Goal: Transaction & Acquisition: Book appointment/travel/reservation

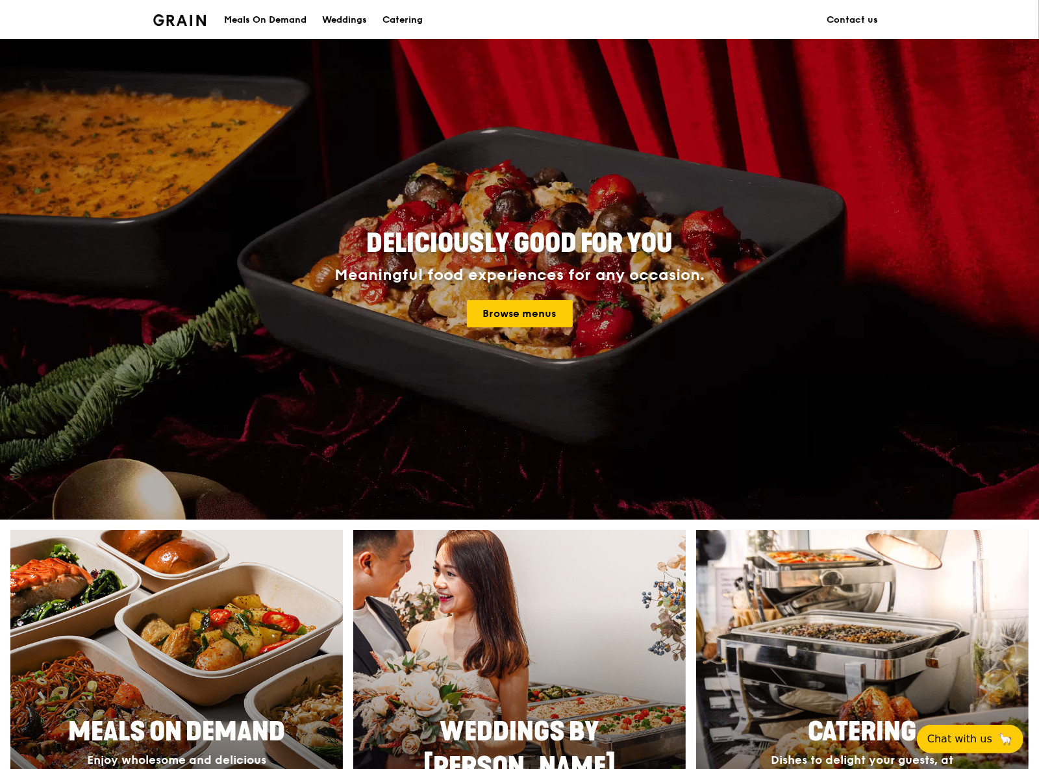
scroll to position [519, 0]
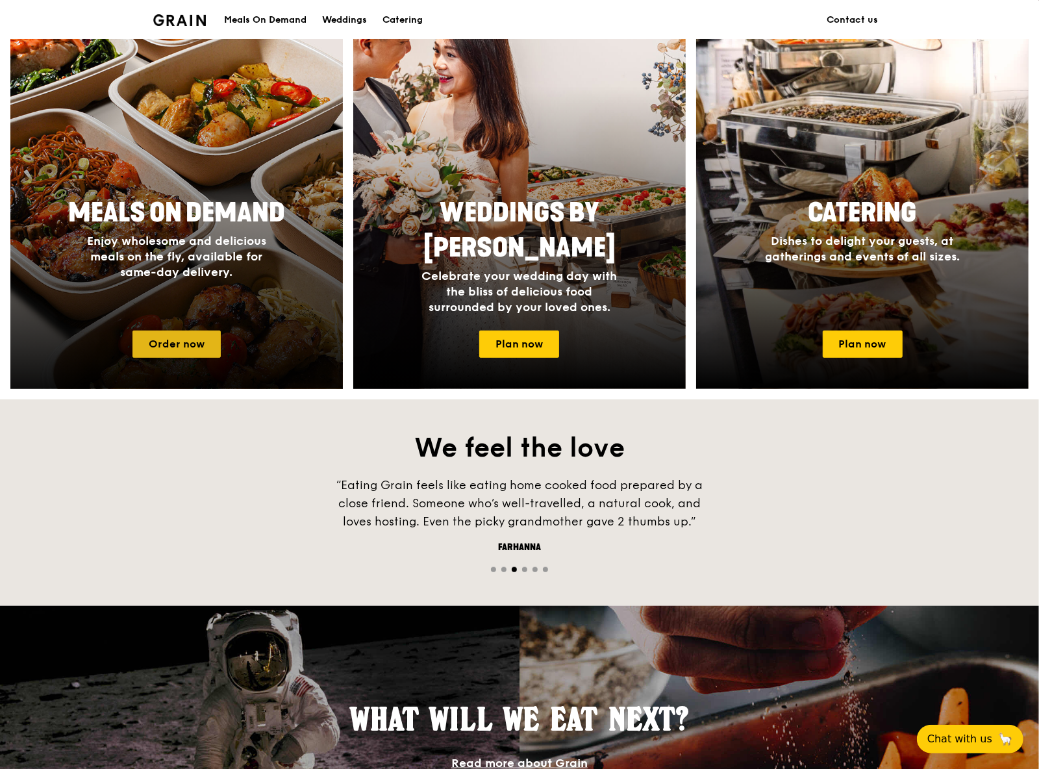
click at [185, 345] on link "Order now" at bounding box center [176, 344] width 88 height 27
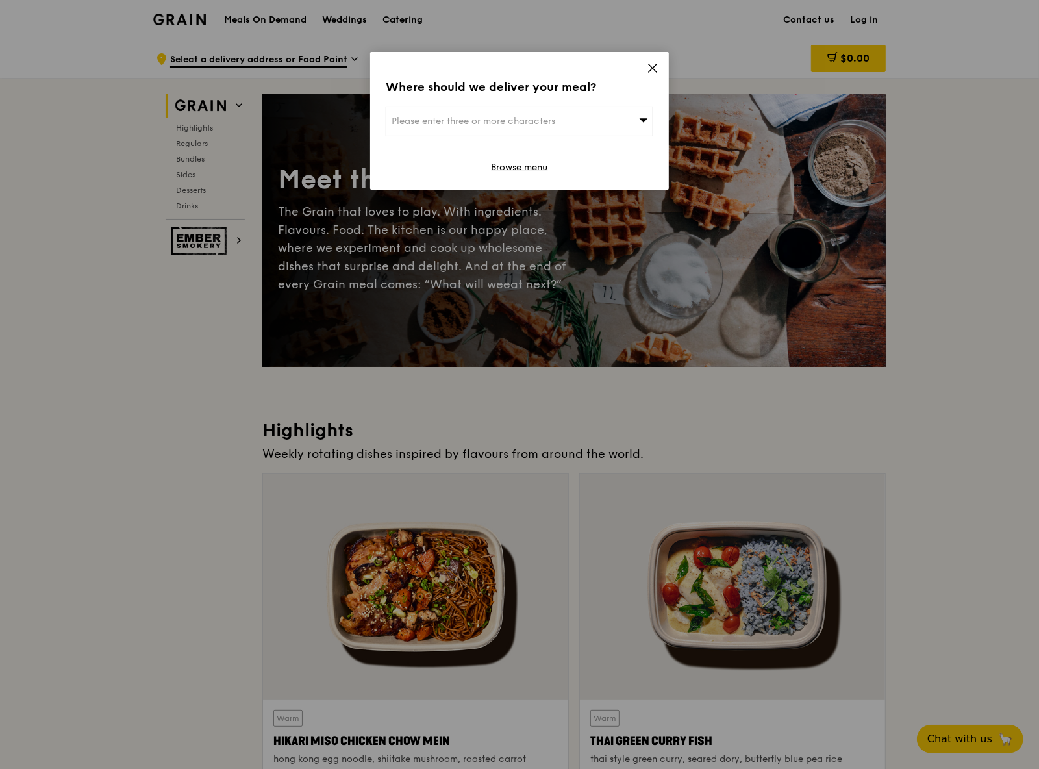
click at [470, 121] on span "Please enter three or more characters" at bounding box center [474, 121] width 164 height 11
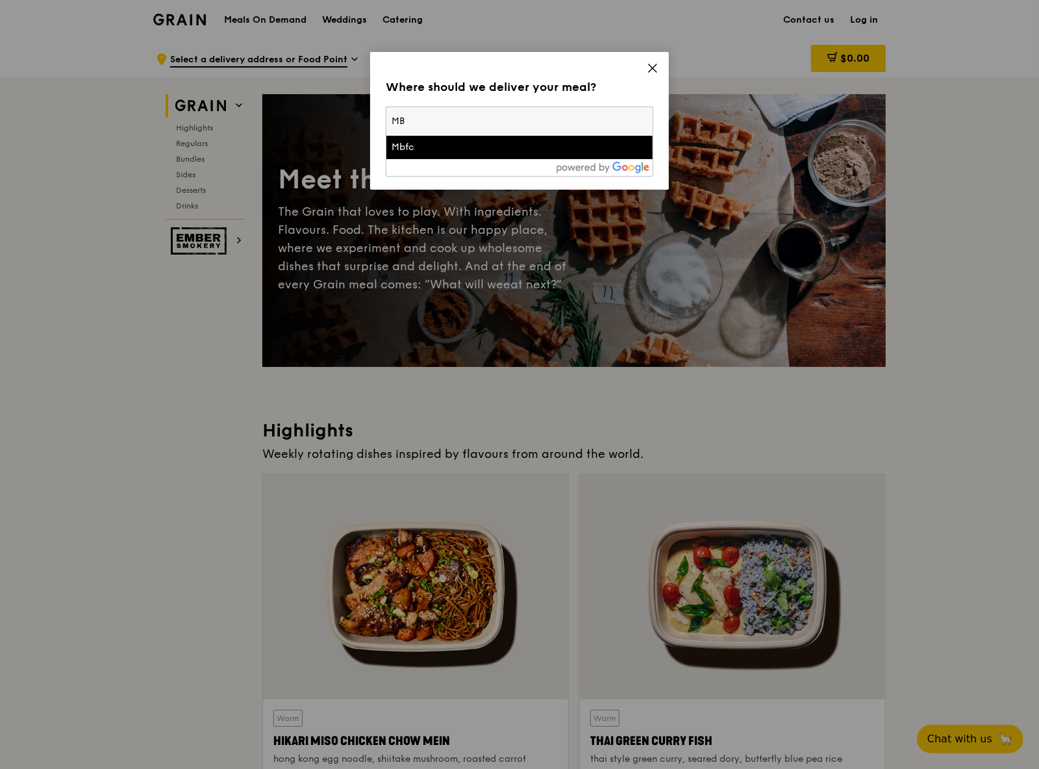
type input "M"
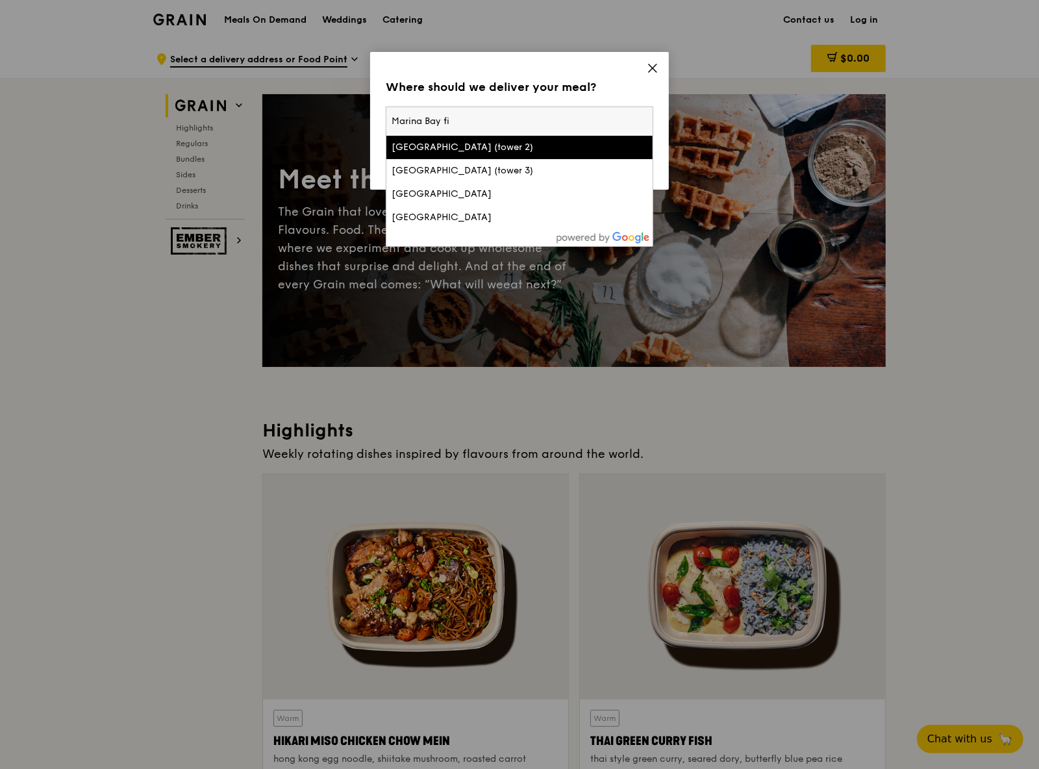
type input "Marina Bay fi"
click at [518, 150] on div "Marina Bay Financial Centre (tower 2)" at bounding box center [488, 147] width 192 height 13
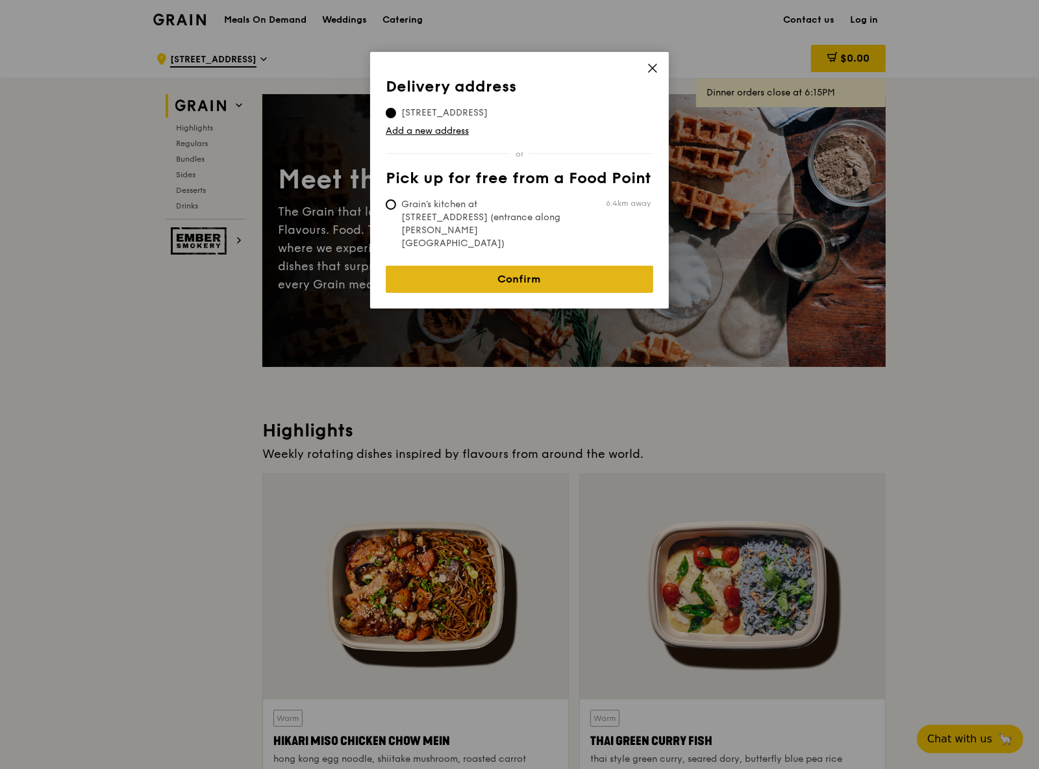
click at [540, 266] on link "Confirm" at bounding box center [520, 279] width 268 height 27
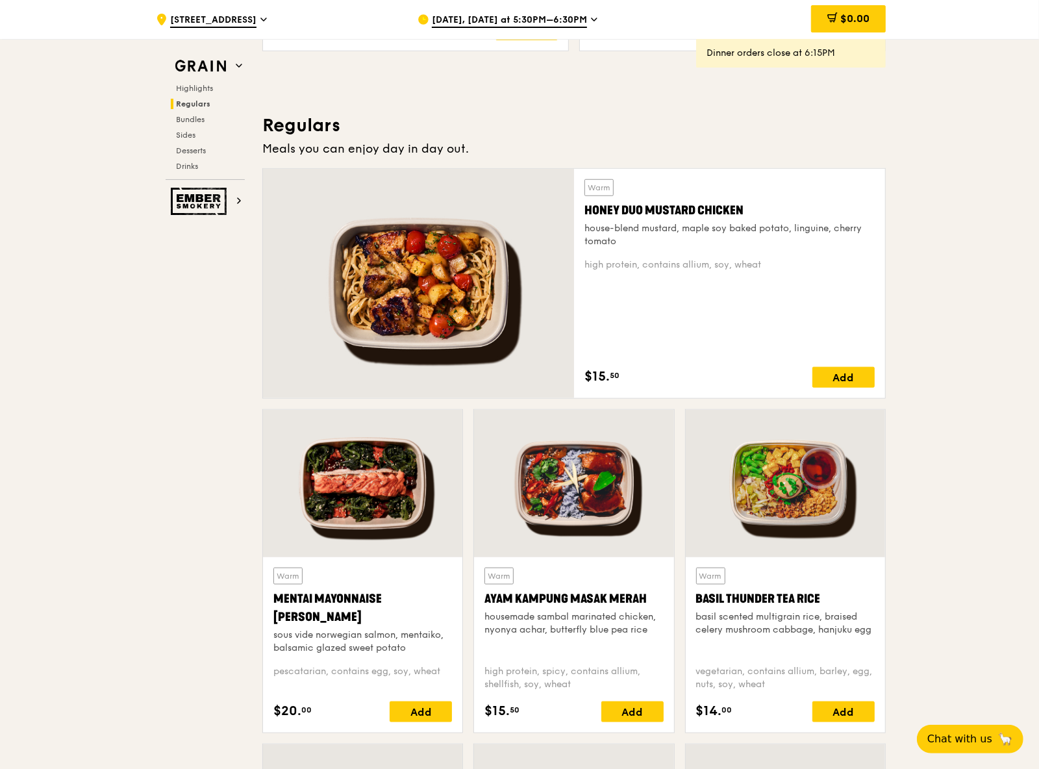
scroll to position [714, 0]
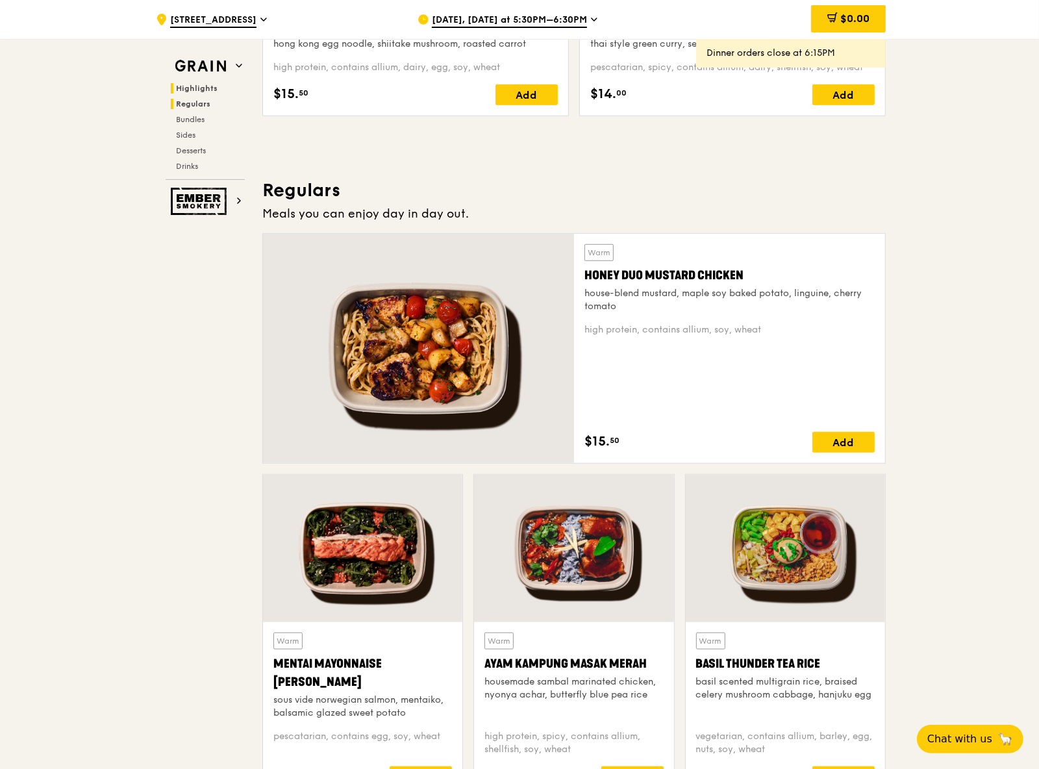
click at [188, 107] on span "Regulars" at bounding box center [193, 103] width 34 height 9
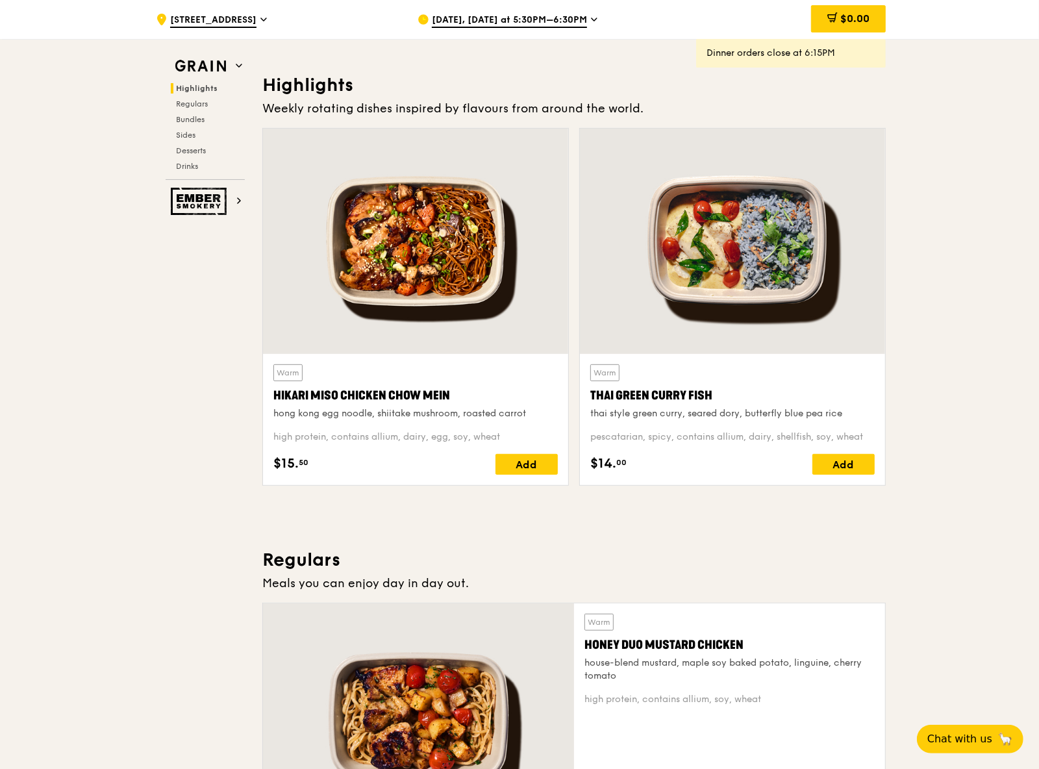
scroll to position [0, 0]
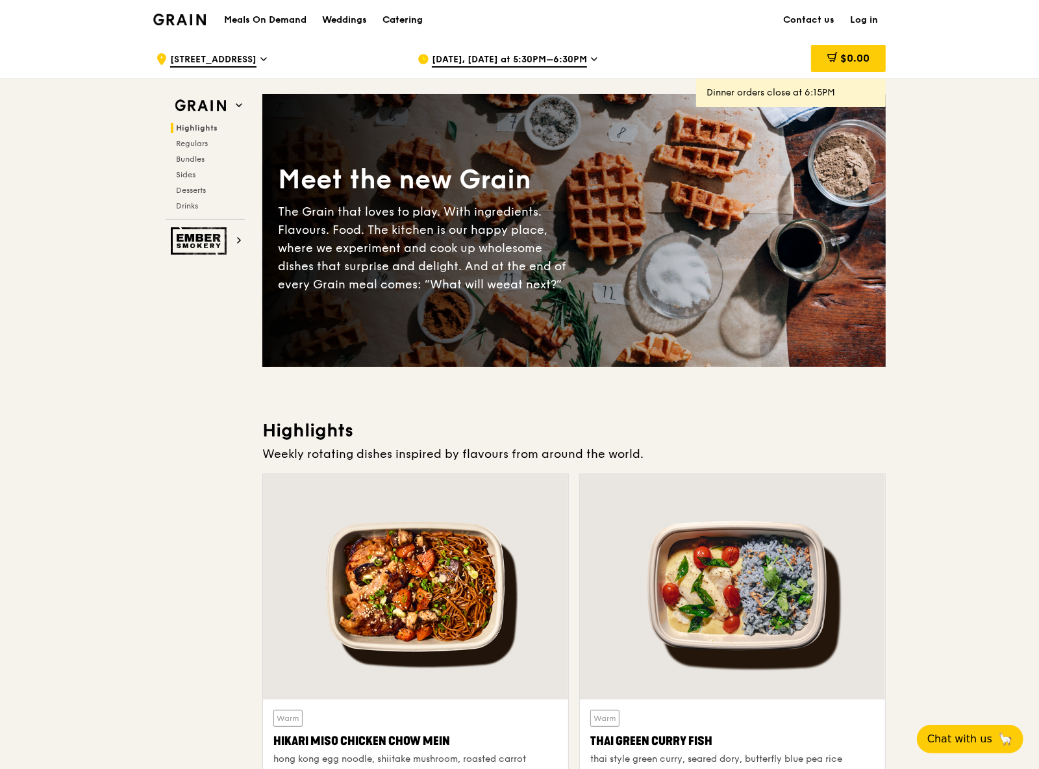
click at [399, 16] on div "Catering" at bounding box center [403, 20] width 40 height 39
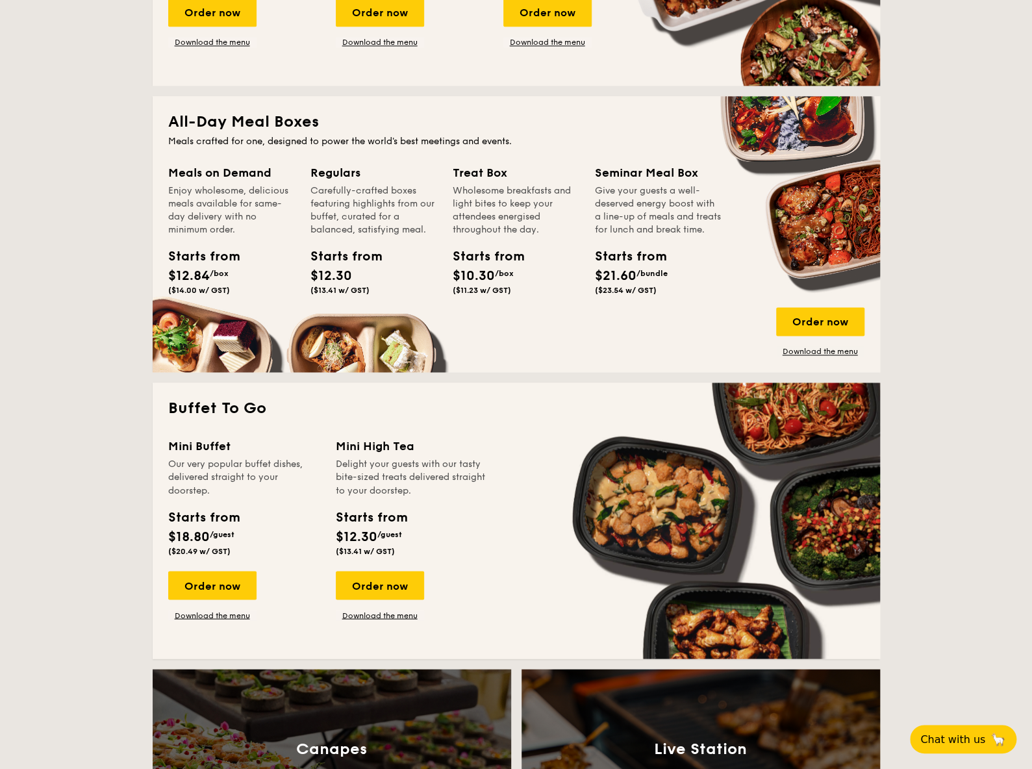
scroll to position [714, 0]
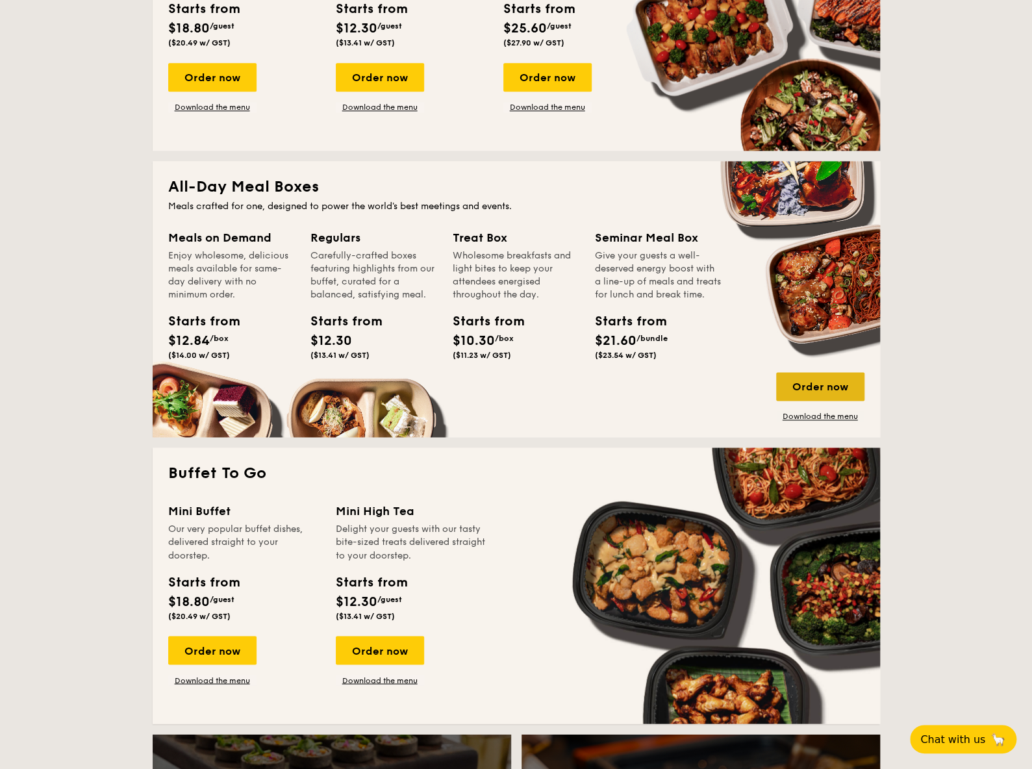
click at [806, 389] on div "Order now" at bounding box center [820, 386] width 88 height 29
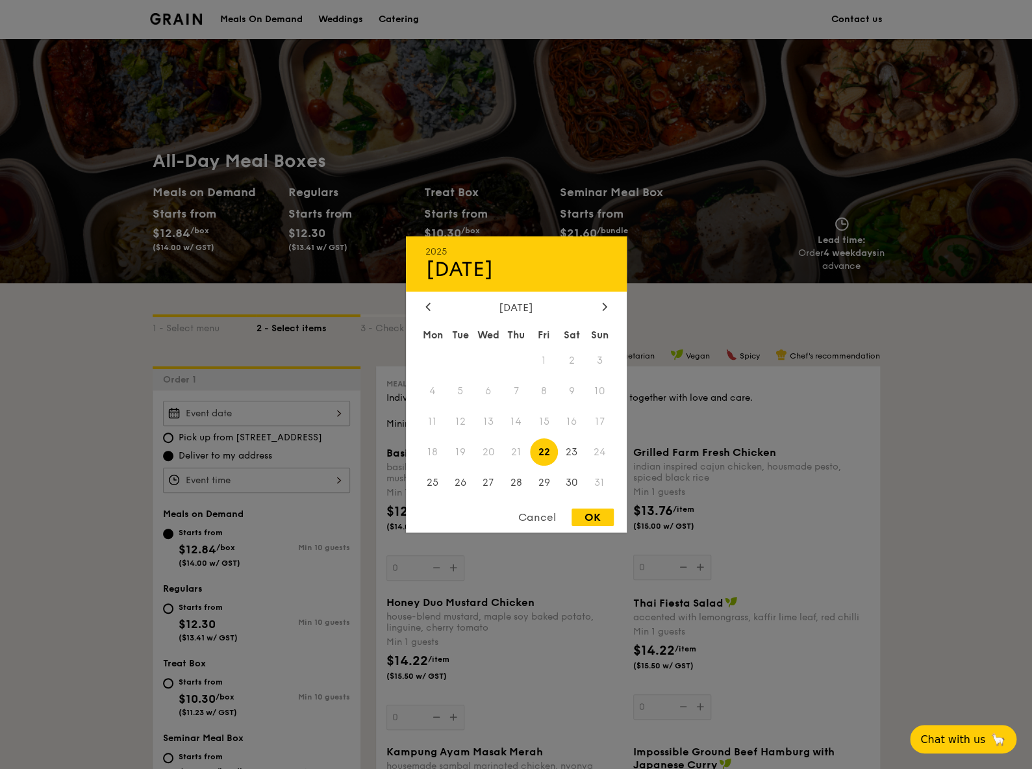
click at [249, 414] on div "2025 Aug 22 August 2025 Mon Tue Wed Thu Fri Sat Sun 1 2 3 4 5 6 7 8 9 10 11 12 …" at bounding box center [256, 413] width 187 height 25
click at [545, 455] on span "22" at bounding box center [544, 452] width 28 height 28
click at [600, 523] on div "OK" at bounding box center [593, 518] width 42 height 18
type input "Aug 22, 2025"
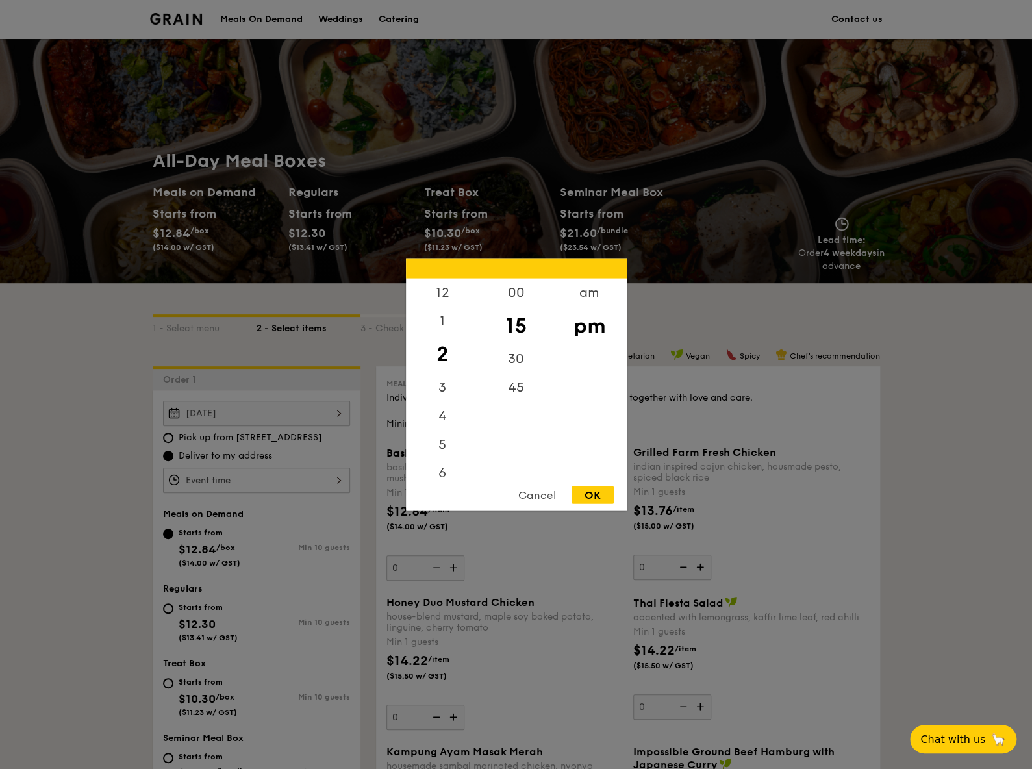
click at [314, 478] on div "12 1 2 3 4 5 6 7 8 9 10 11 00 15 30 45 am pm Cancel OK" at bounding box center [256, 480] width 187 height 25
click at [444, 374] on div "8" at bounding box center [442, 376] width 73 height 29
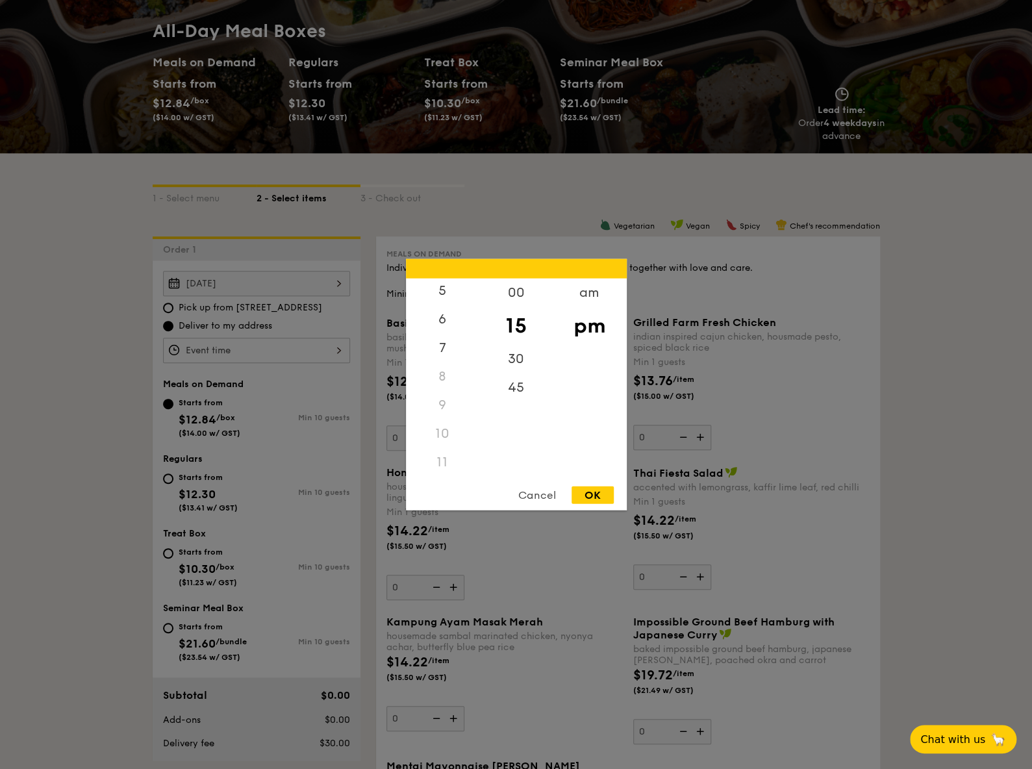
click at [436, 377] on div "8" at bounding box center [442, 376] width 73 height 29
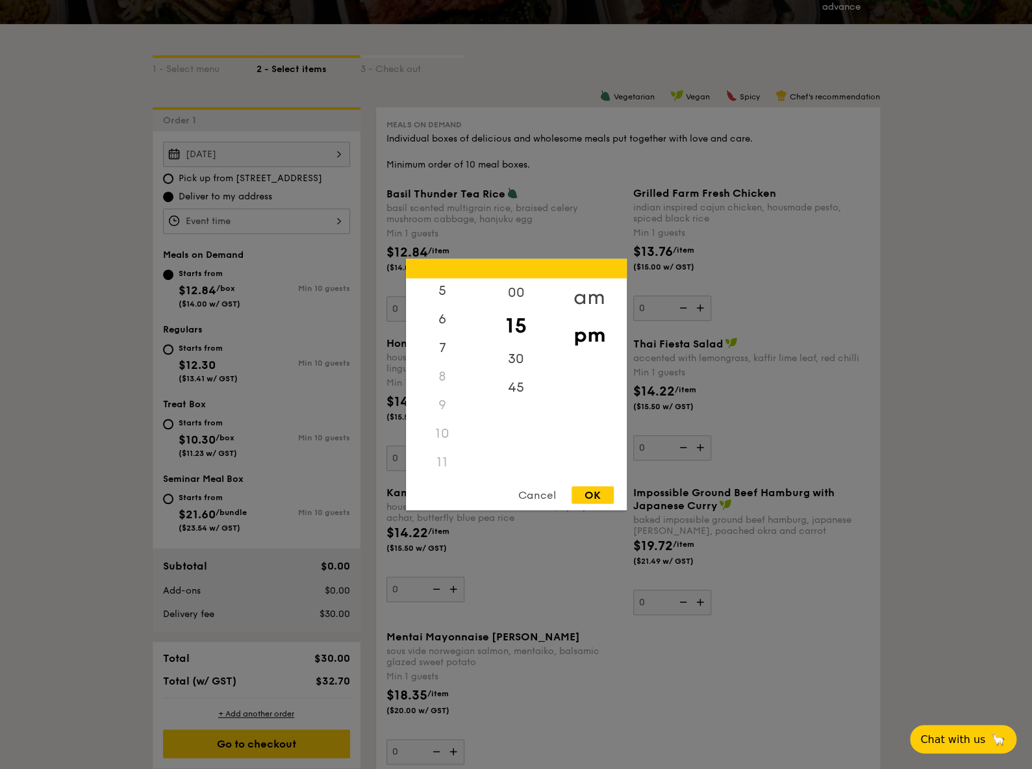
click at [594, 295] on div "am" at bounding box center [589, 298] width 73 height 38
click at [447, 375] on div "8" at bounding box center [442, 376] width 73 height 29
click at [557, 499] on div "Cancel" at bounding box center [537, 495] width 64 height 18
click at [208, 220] on div "12 1 2 3 4 5 6 7 8 9 10 11 00 15 30 45 am pm Cancel OK" at bounding box center [256, 220] width 187 height 25
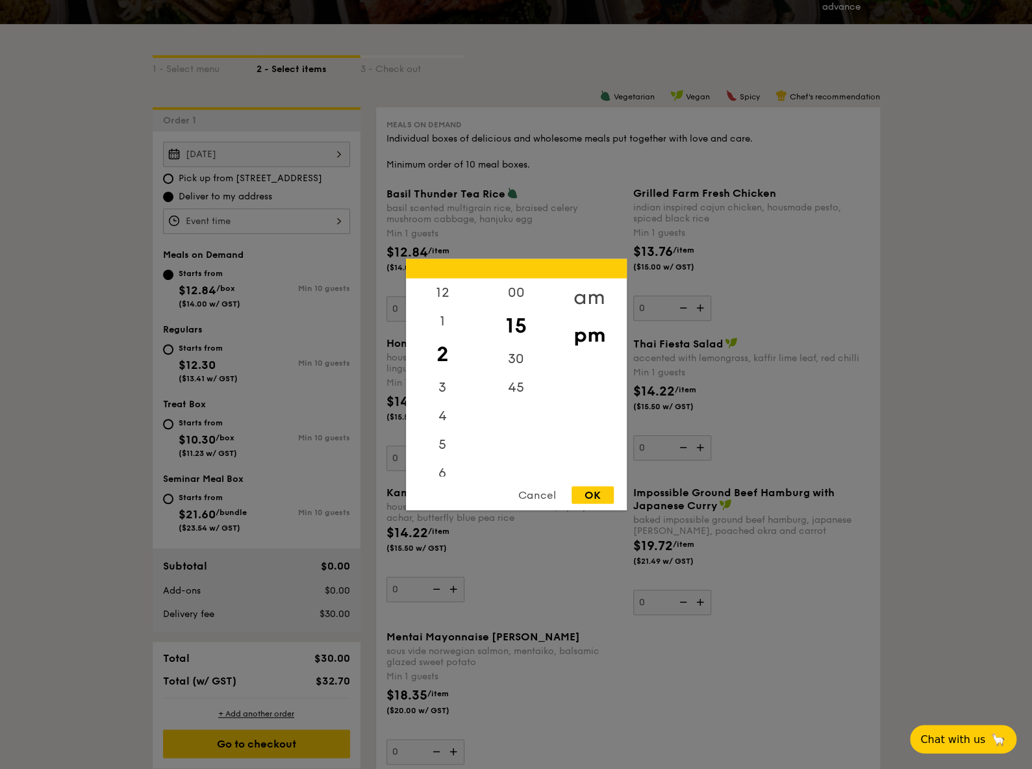
click at [594, 286] on div "am" at bounding box center [589, 298] width 73 height 38
click at [512, 295] on div "00" at bounding box center [515, 298] width 73 height 38
click at [440, 434] on div "10" at bounding box center [442, 437] width 73 height 38
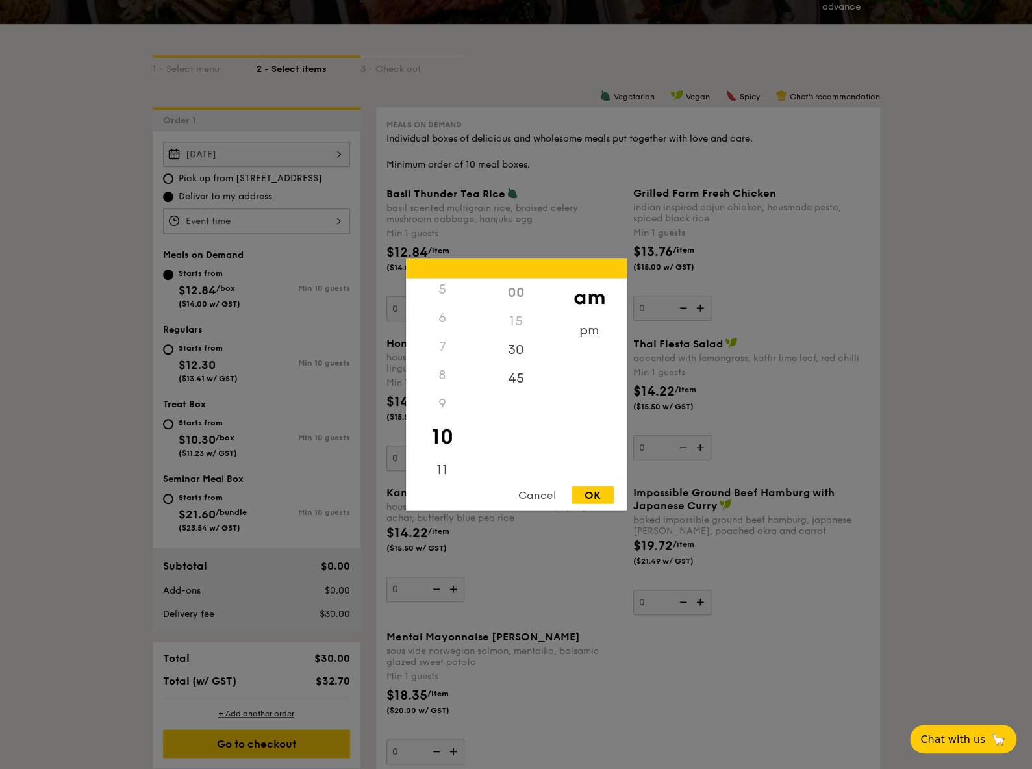
click at [578, 497] on div "OK" at bounding box center [593, 495] width 42 height 18
type input "10:00AM"
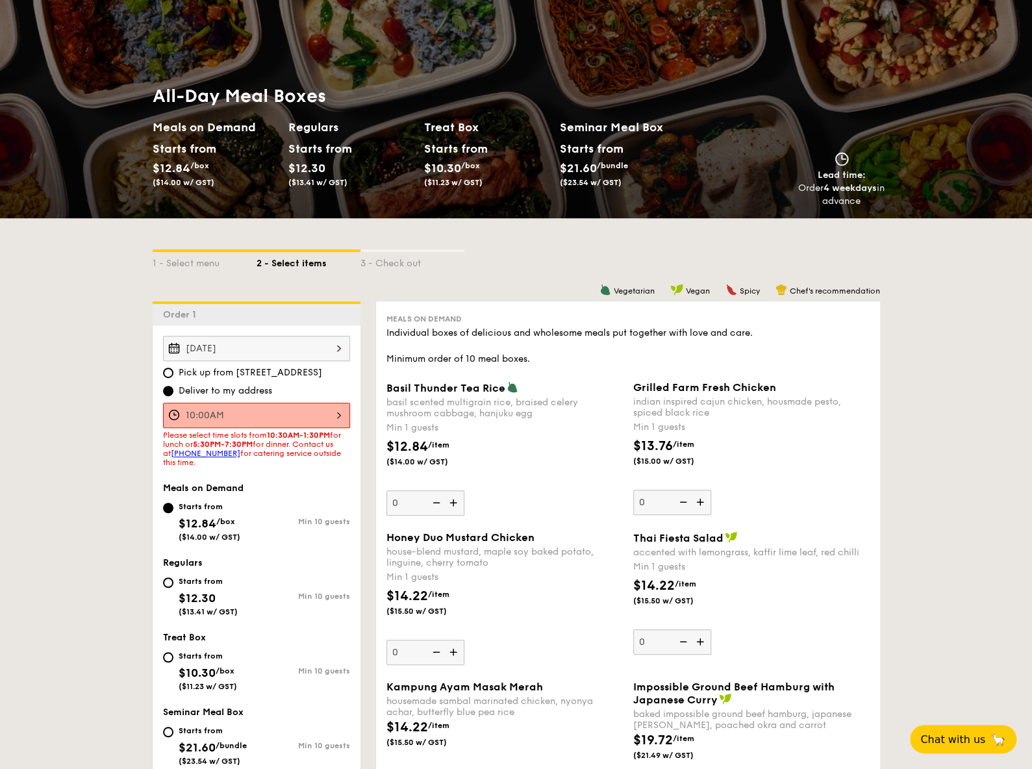
scroll to position [0, 0]
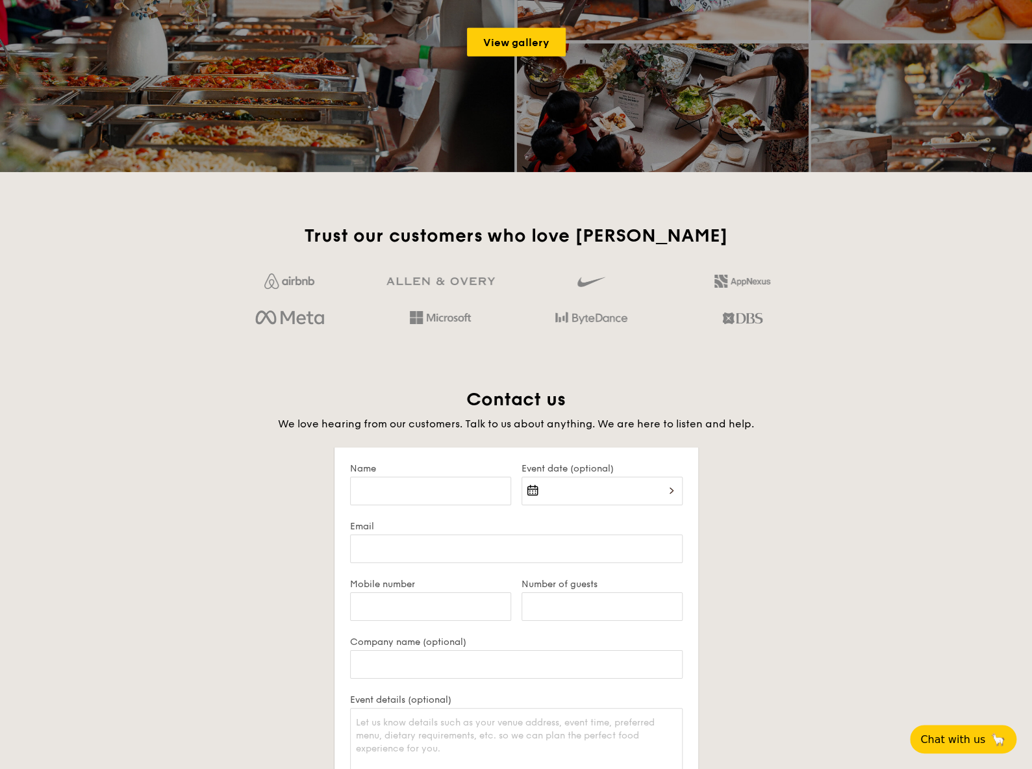
scroll to position [2069, 0]
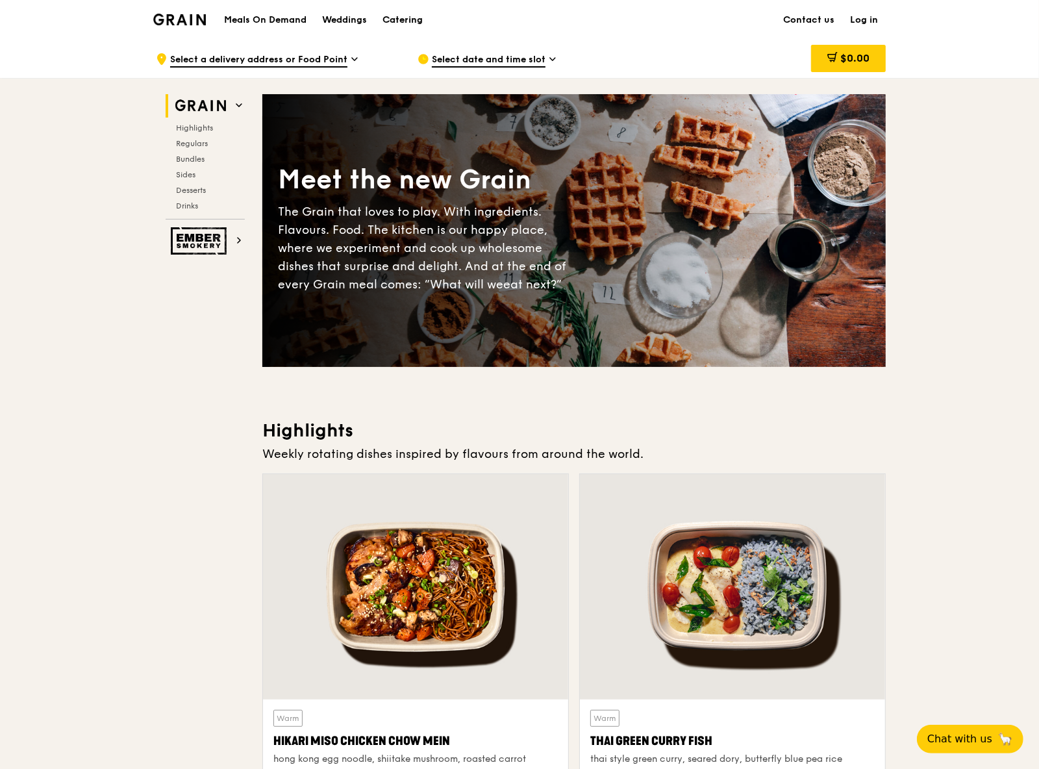
click at [407, 20] on div "Catering" at bounding box center [403, 20] width 40 height 39
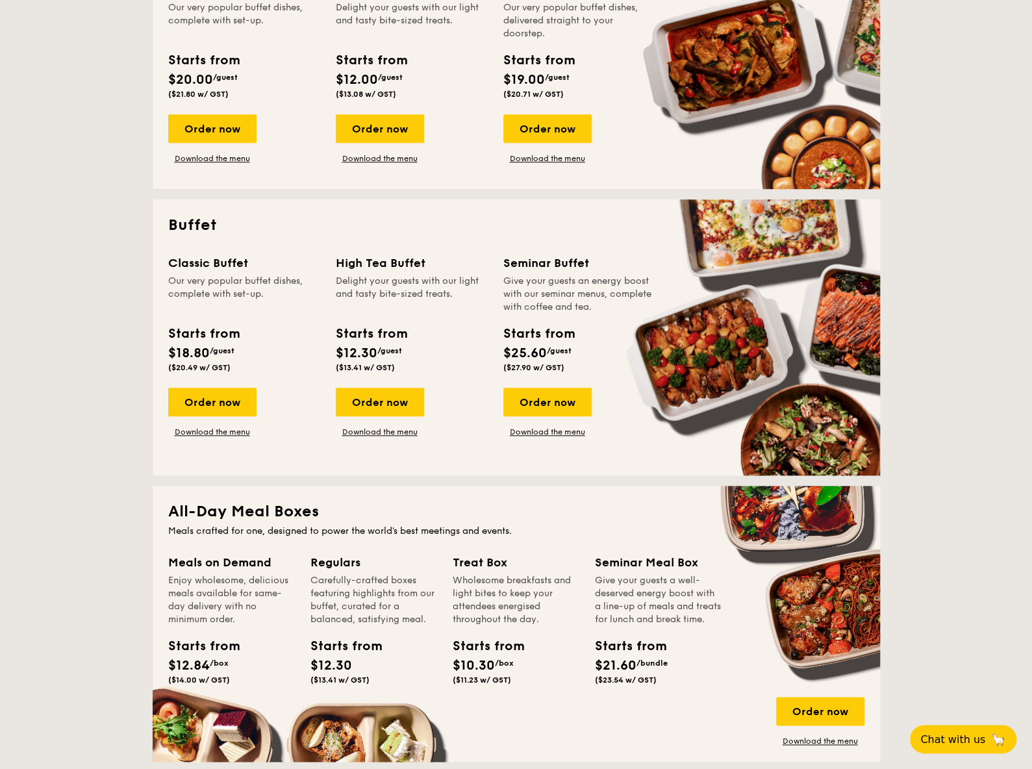
scroll to position [519, 0]
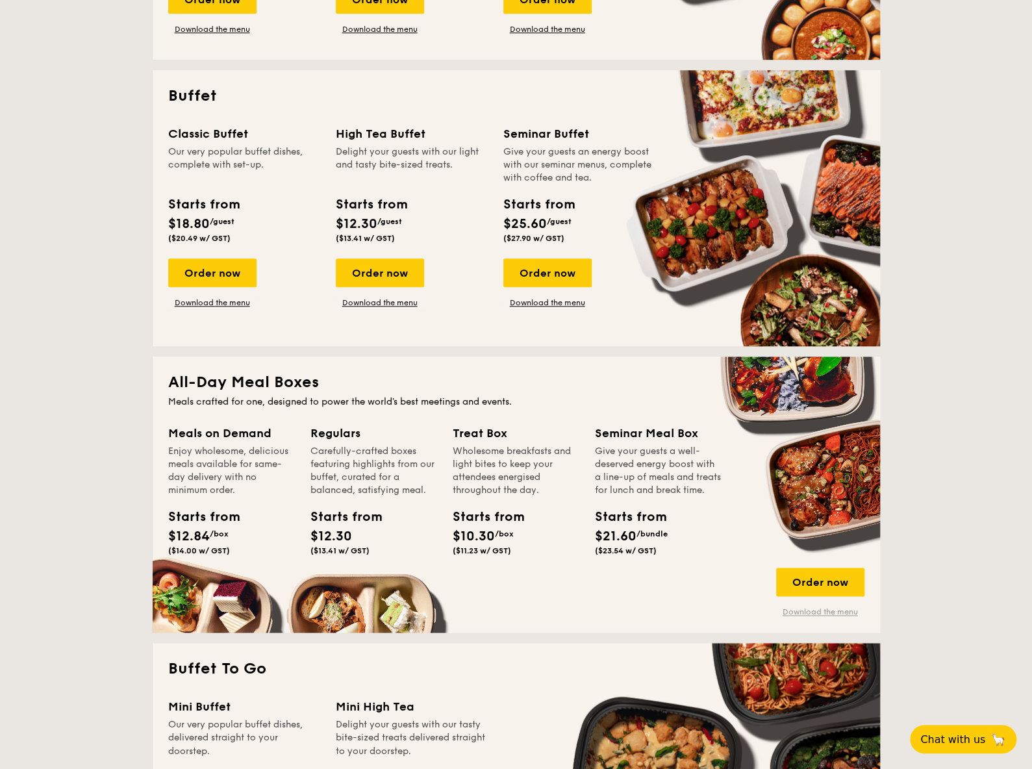
click at [823, 612] on link "Download the menu" at bounding box center [820, 612] width 88 height 10
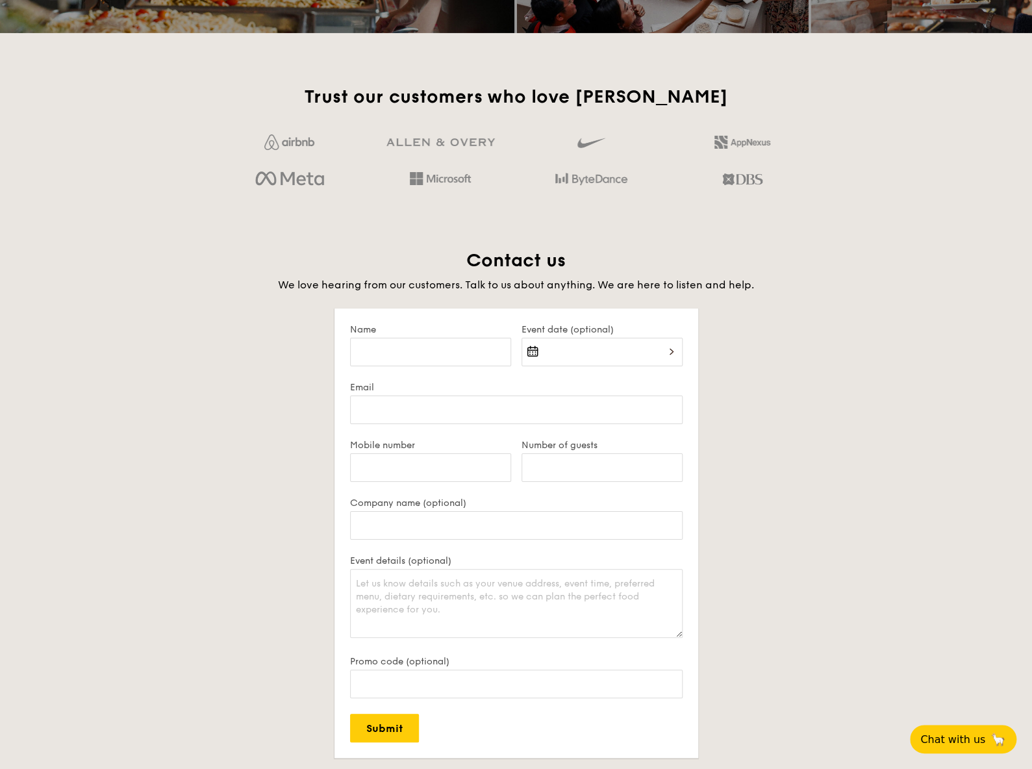
scroll to position [2598, 0]
